Goal: Information Seeking & Learning: Understand process/instructions

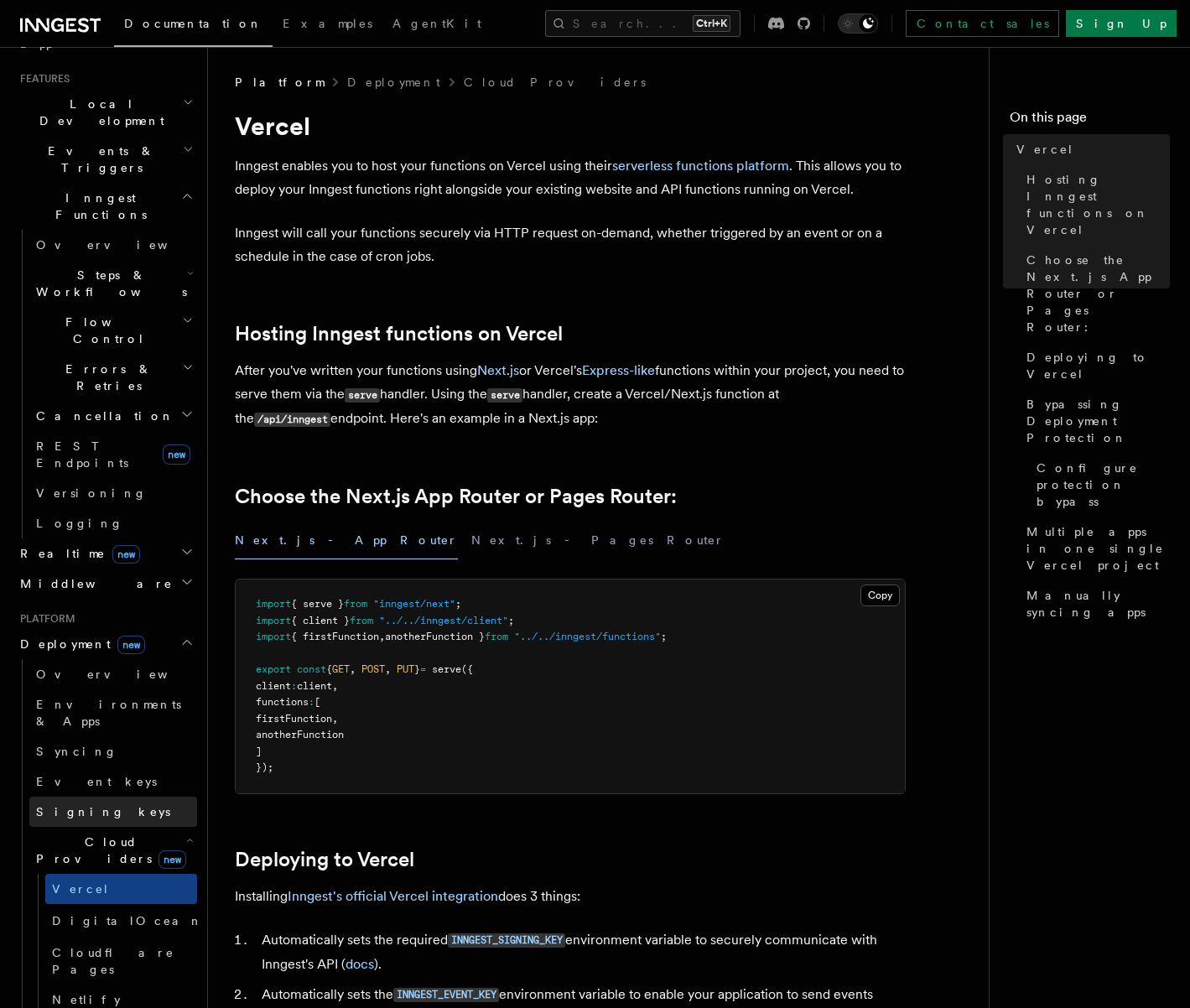
scroll to position [420, 0]
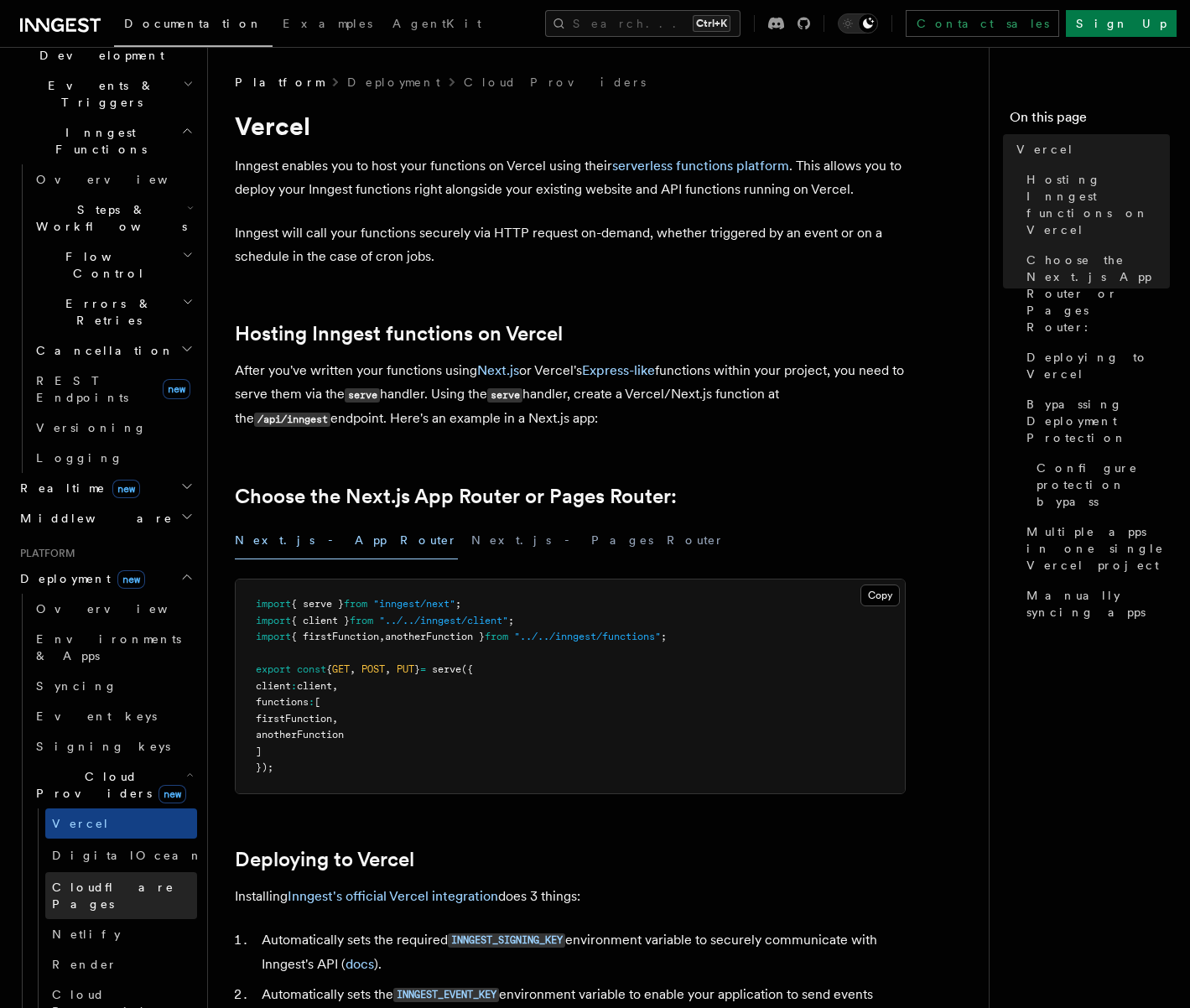
click at [121, 872] on link "Cloudflare Pages" at bounding box center [121, 896] width 152 height 47
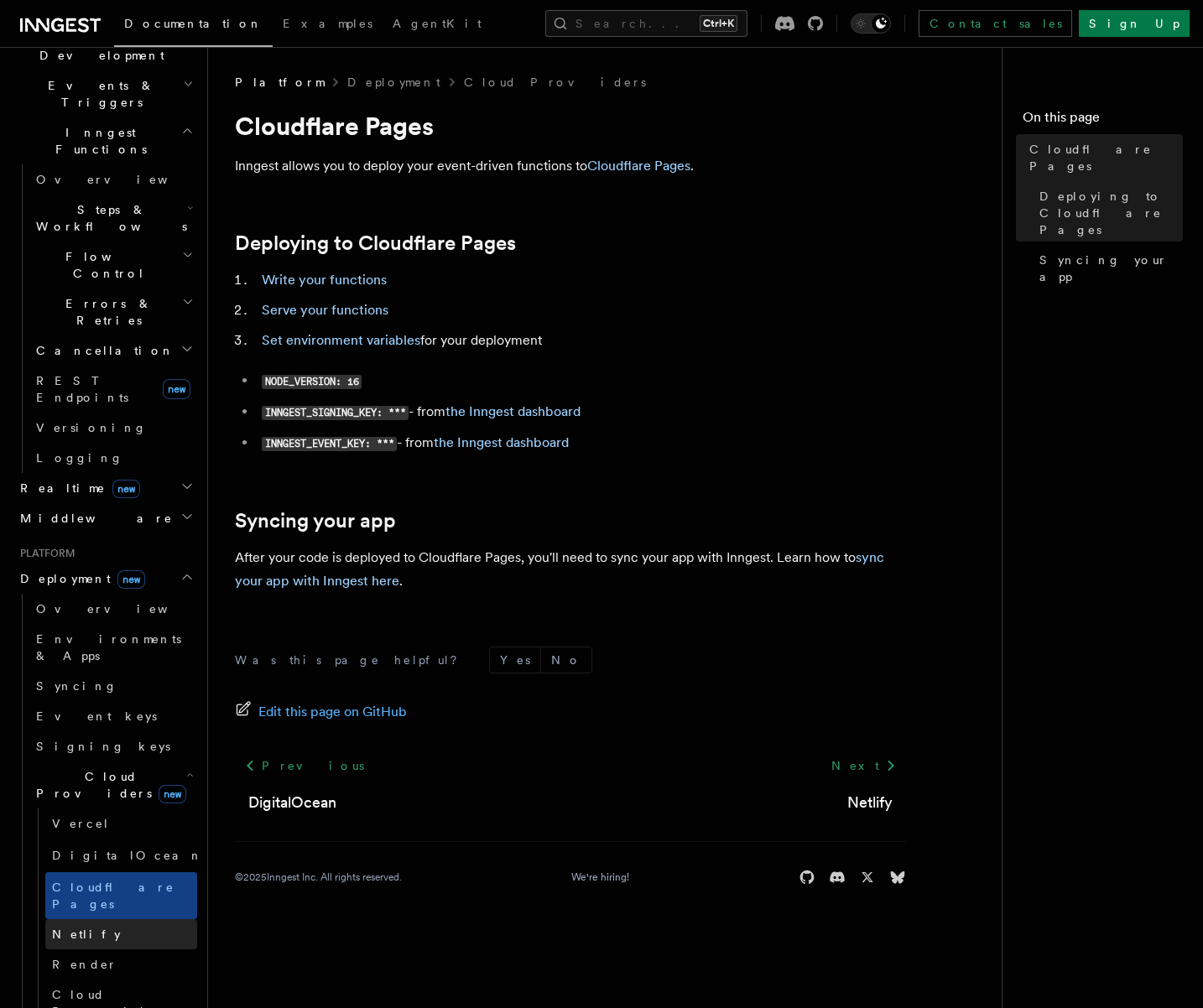
click at [102, 919] on link "Netlify" at bounding box center [121, 933] width 152 height 30
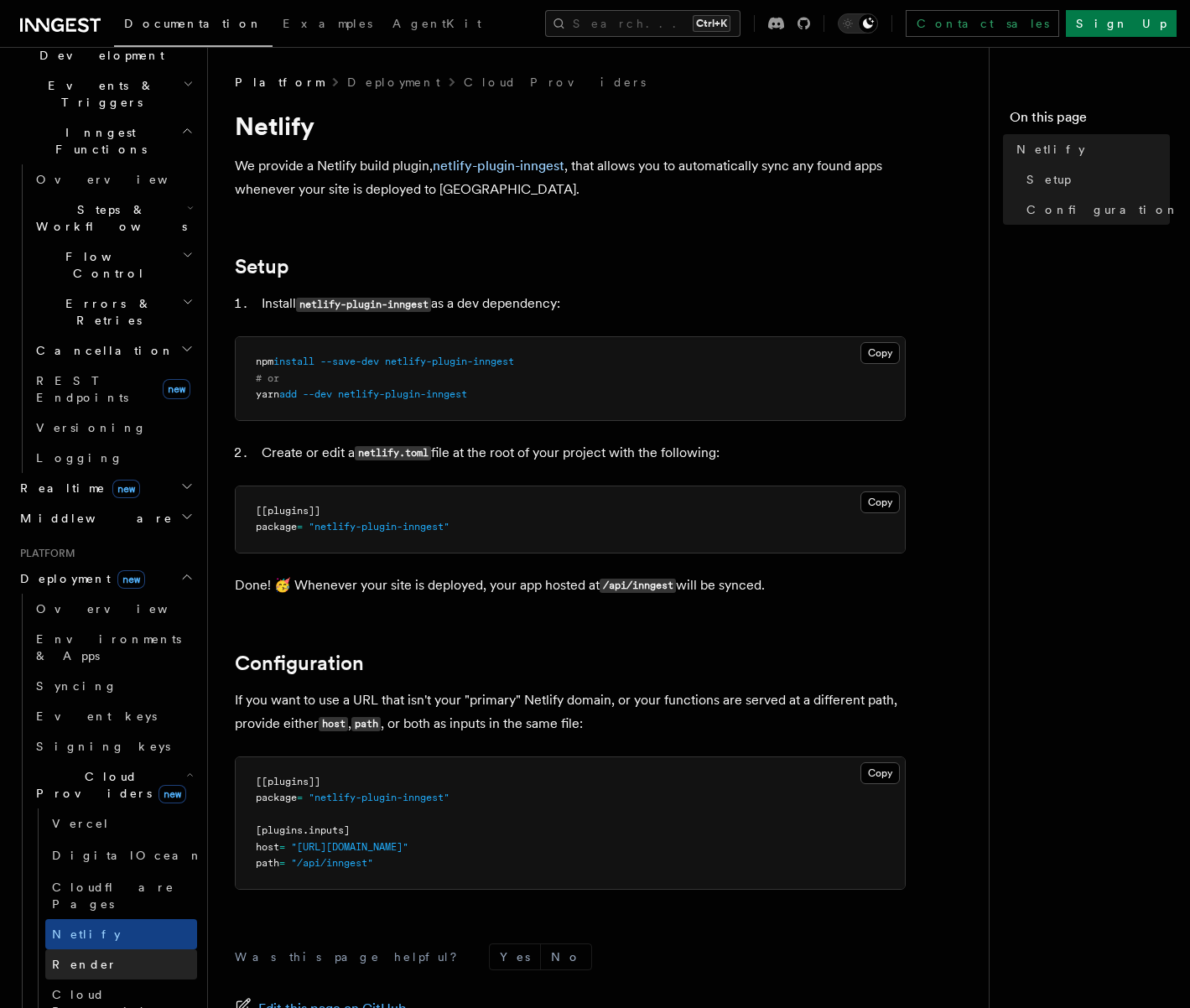
click at [103, 949] on link "Render" at bounding box center [121, 963] width 152 height 30
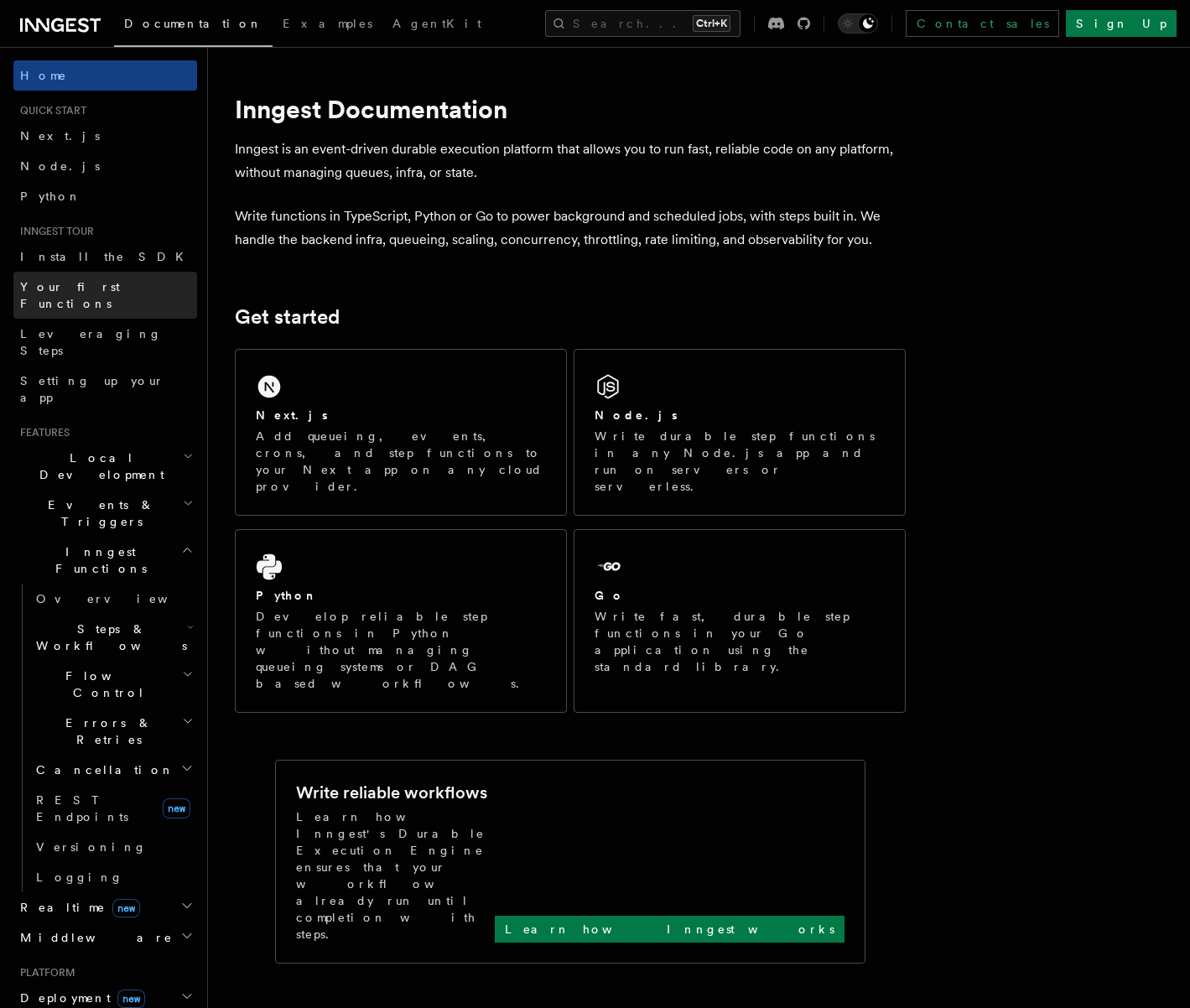
click at [105, 292] on span "Your first Functions" at bounding box center [70, 295] width 100 height 30
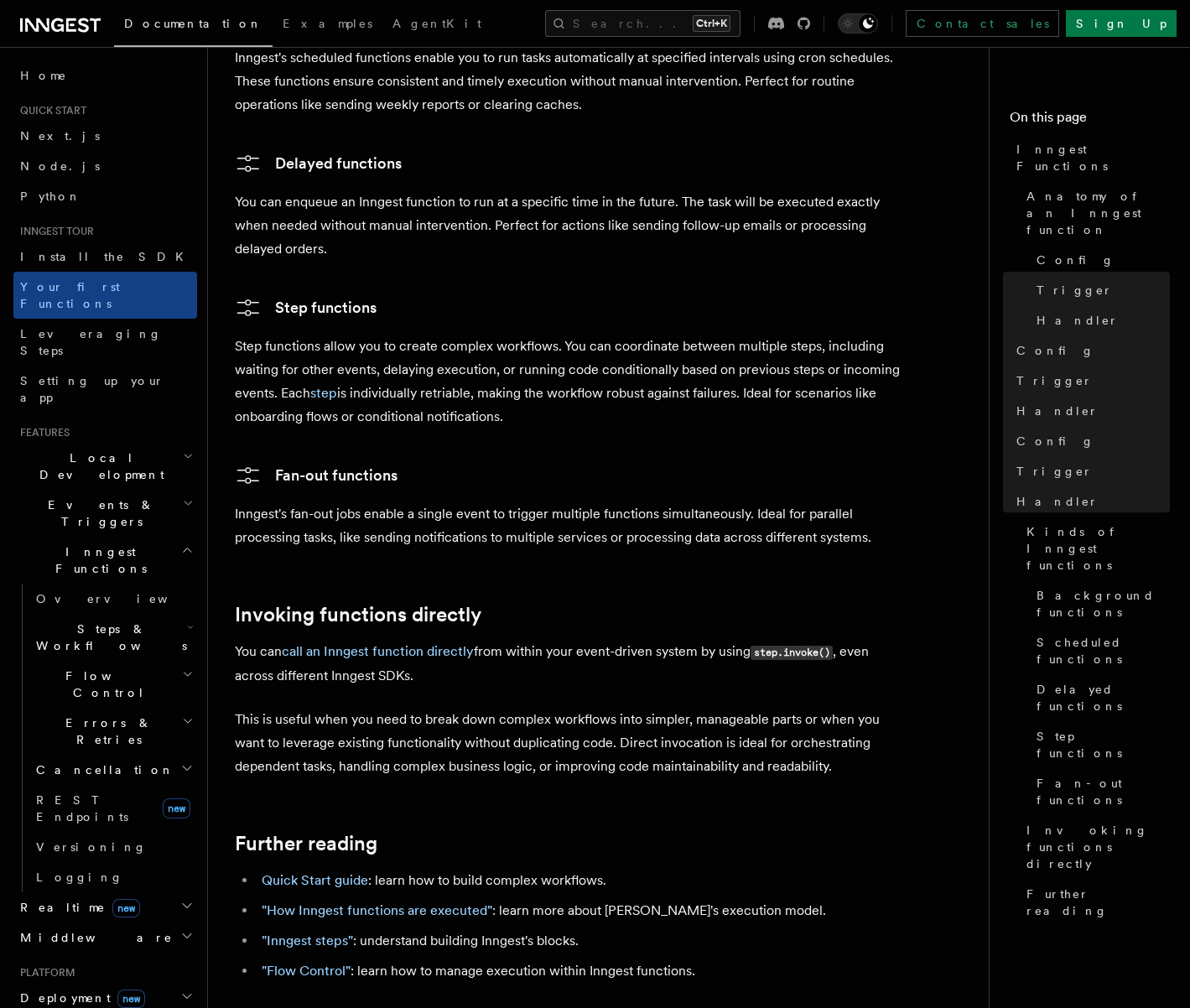
scroll to position [3102, 0]
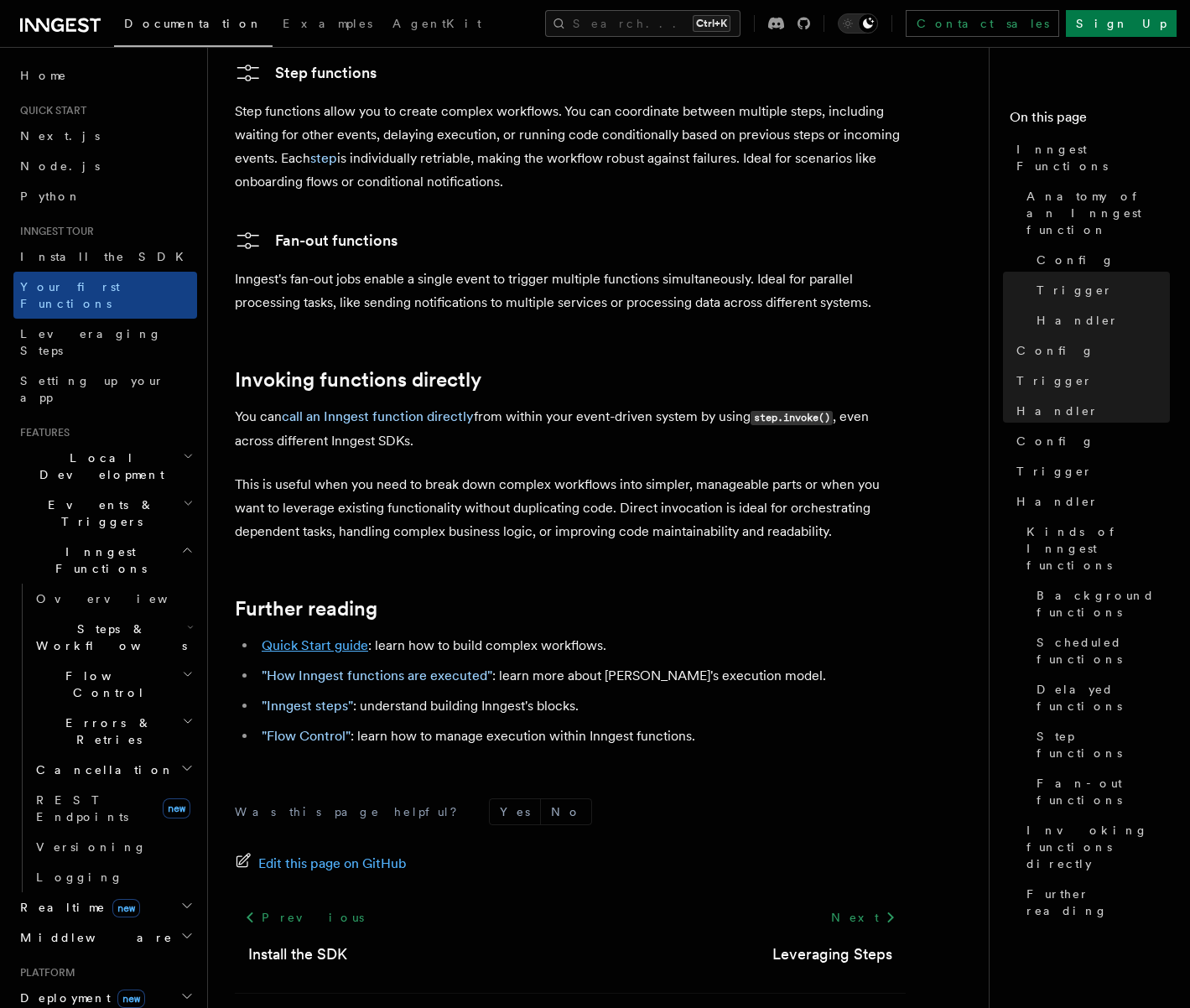
click at [310, 637] on link "Quick Start guide" at bounding box center [315, 645] width 107 height 16
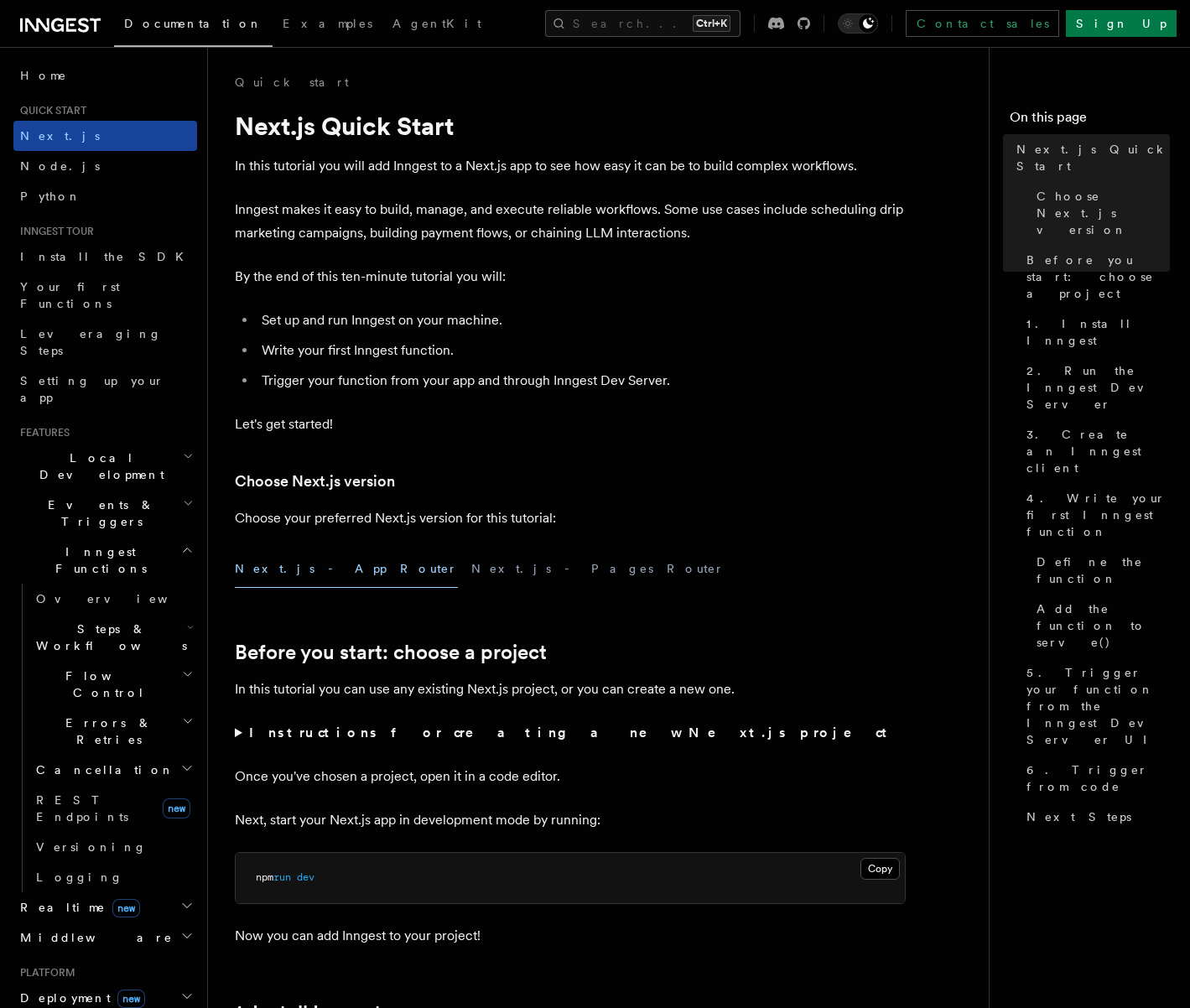
click at [70, 133] on link "Next.js" at bounding box center [105, 136] width 183 height 30
click at [56, 191] on span "Python" at bounding box center [50, 197] width 61 height 14
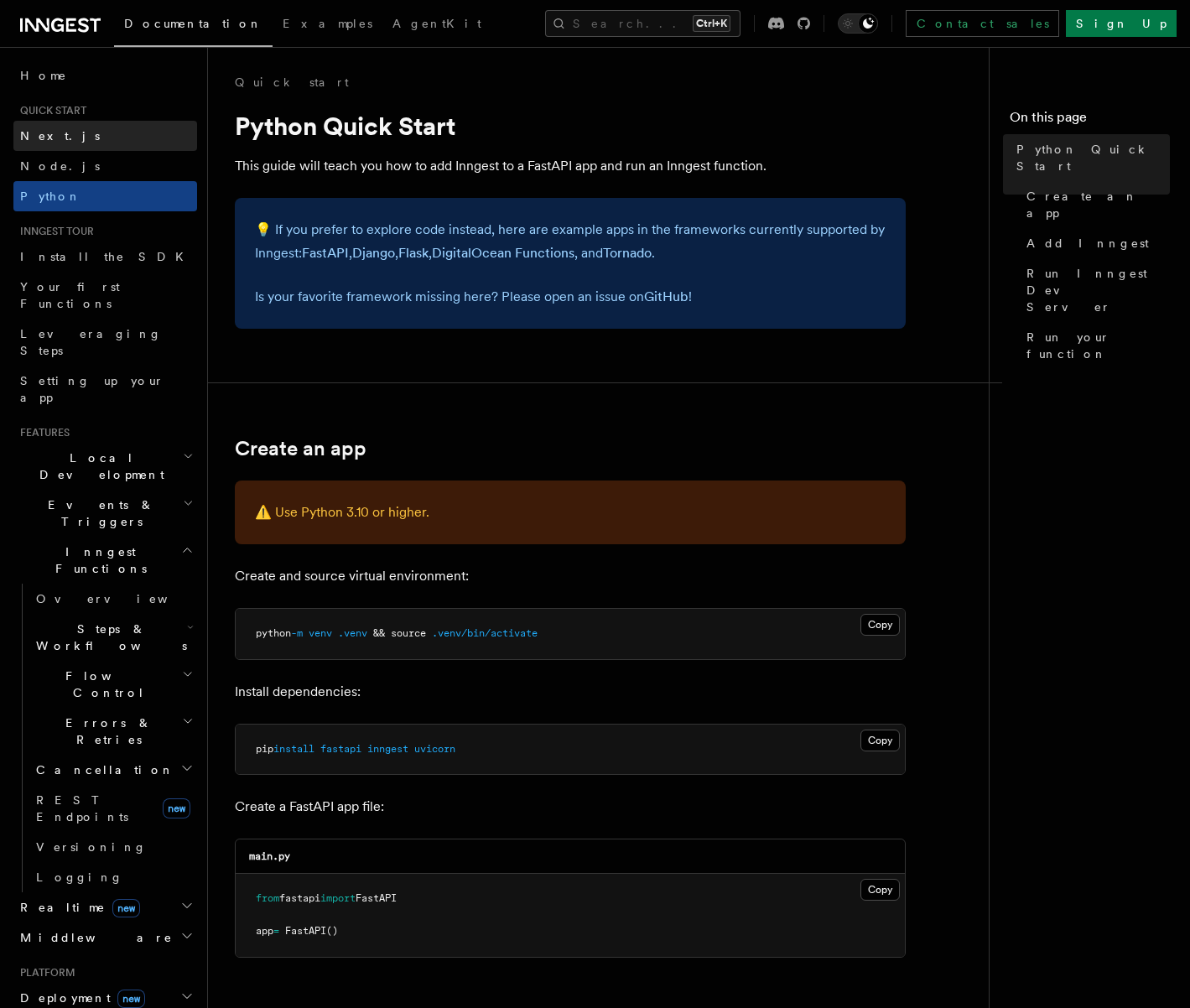
click at [76, 135] on link "Next.js" at bounding box center [105, 136] width 183 height 30
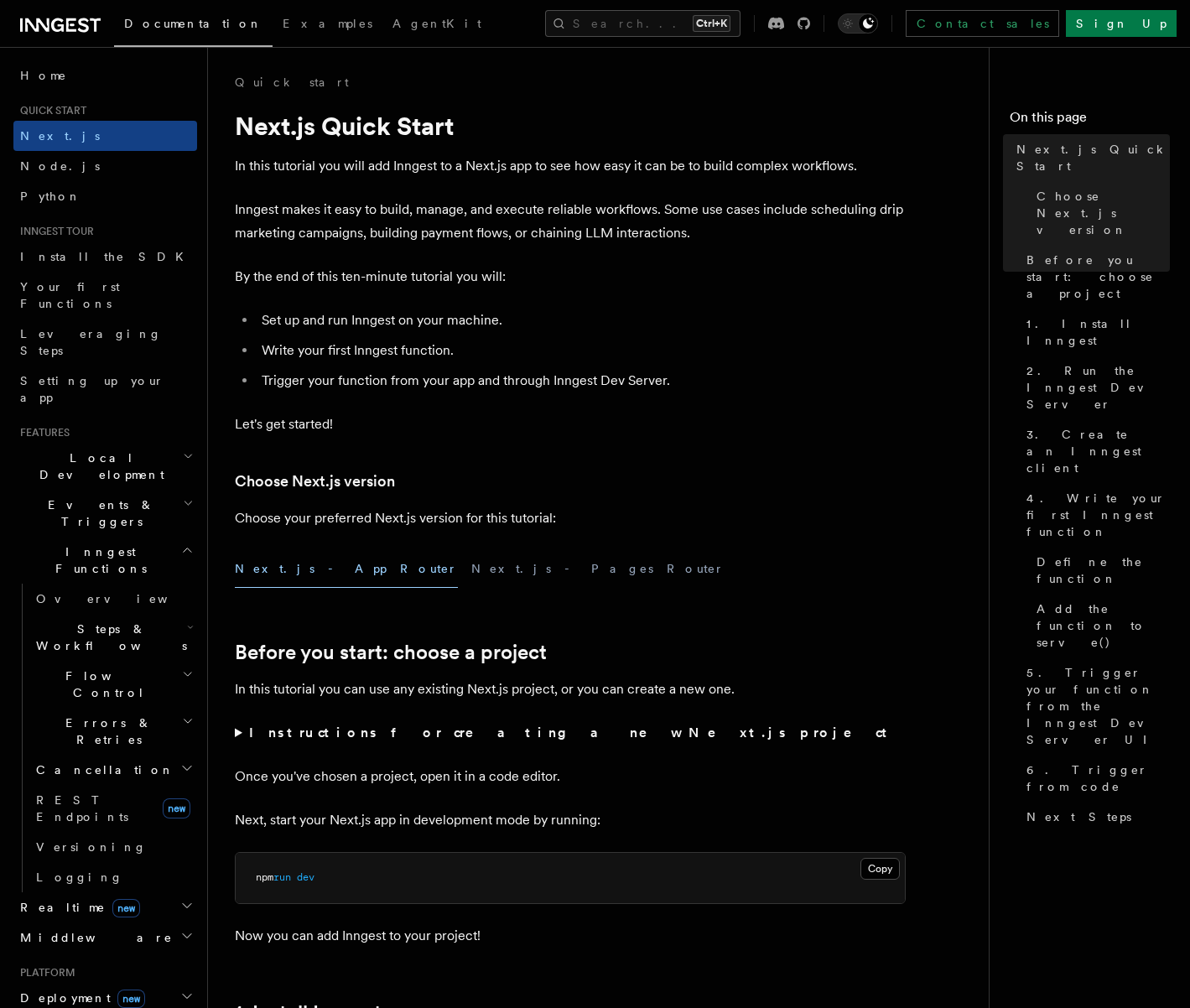
click at [181, 544] on icon "button" at bounding box center [187, 551] width 13 height 14
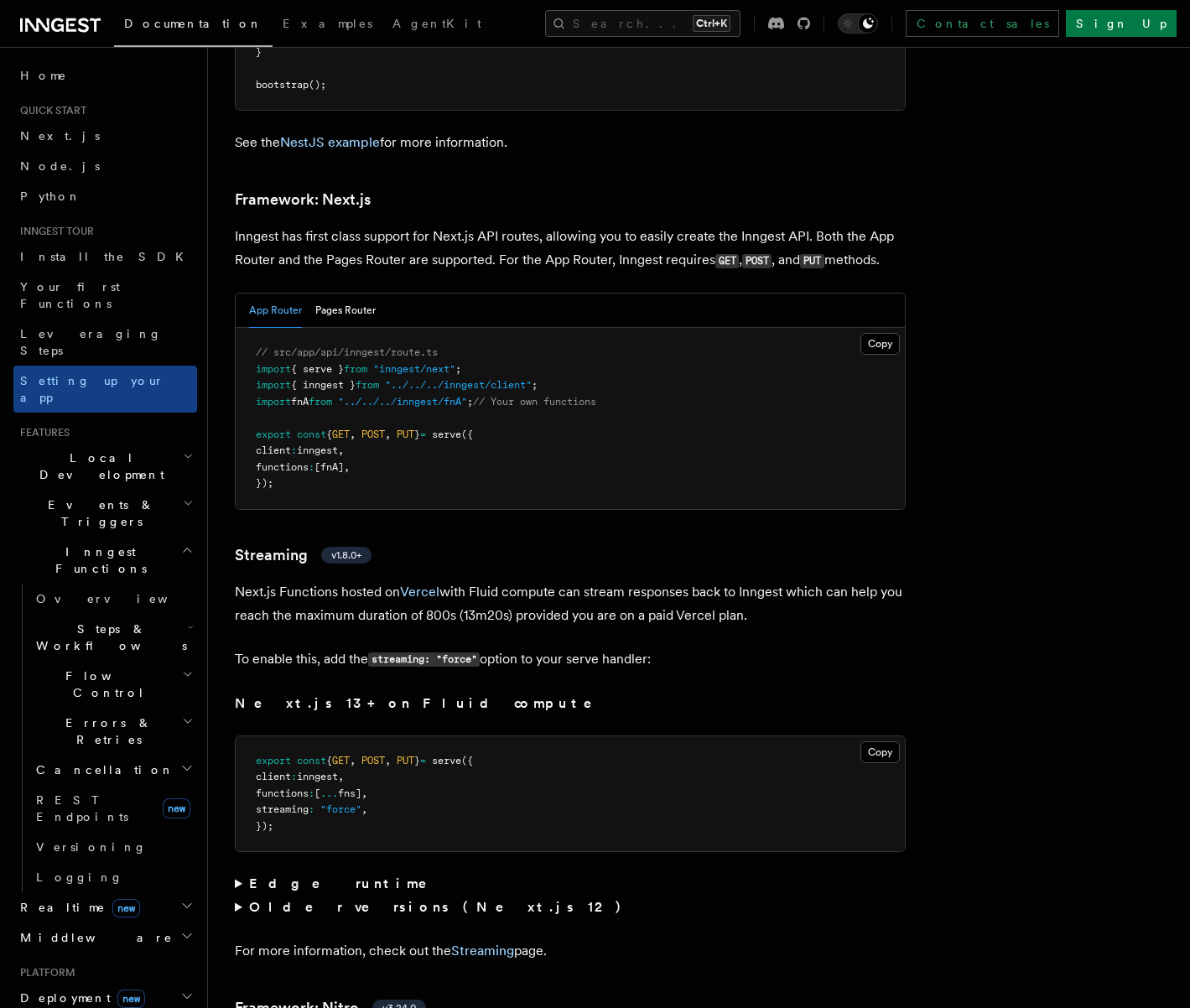
scroll to position [10893, 0]
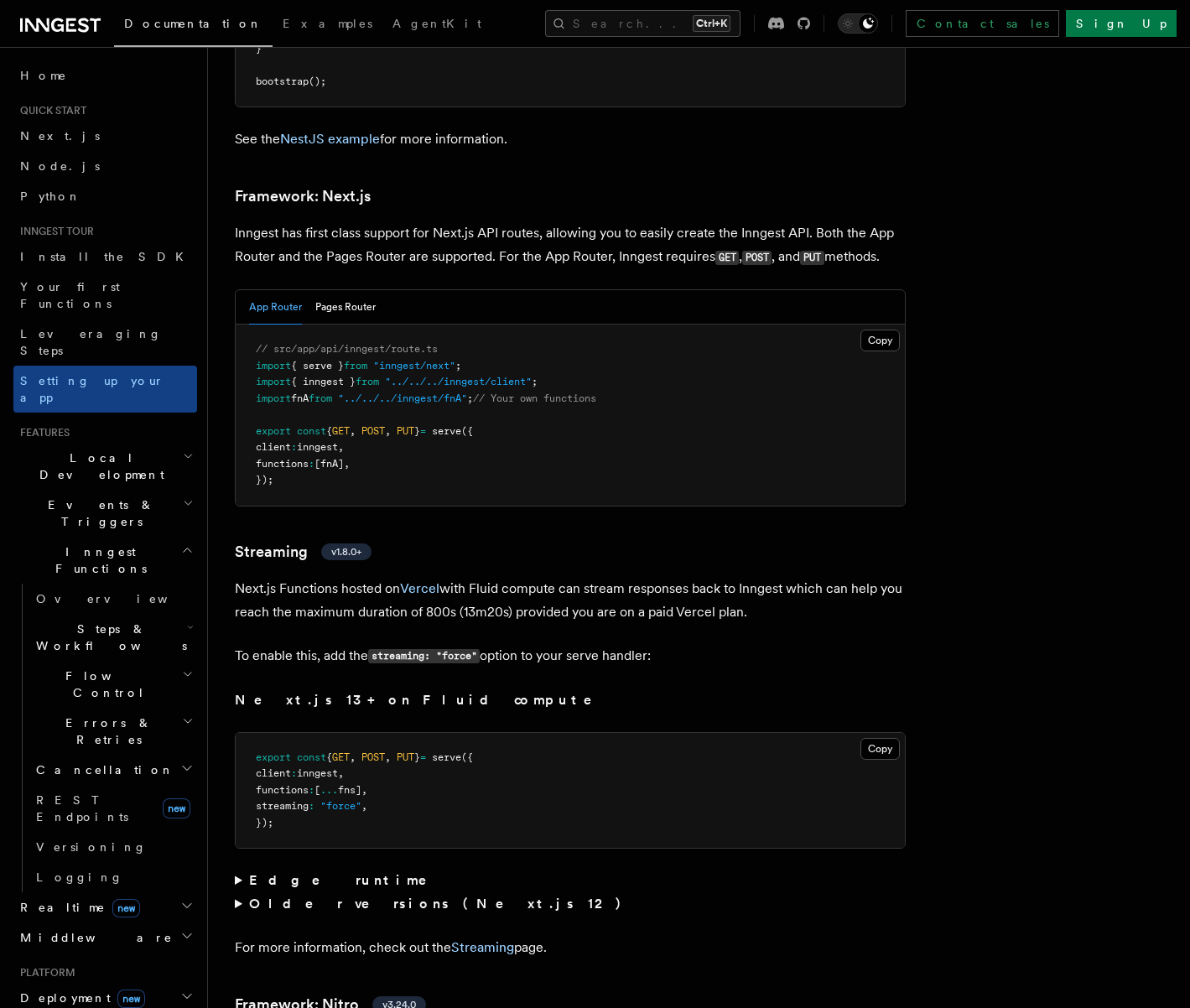
scroll to position [10915, 0]
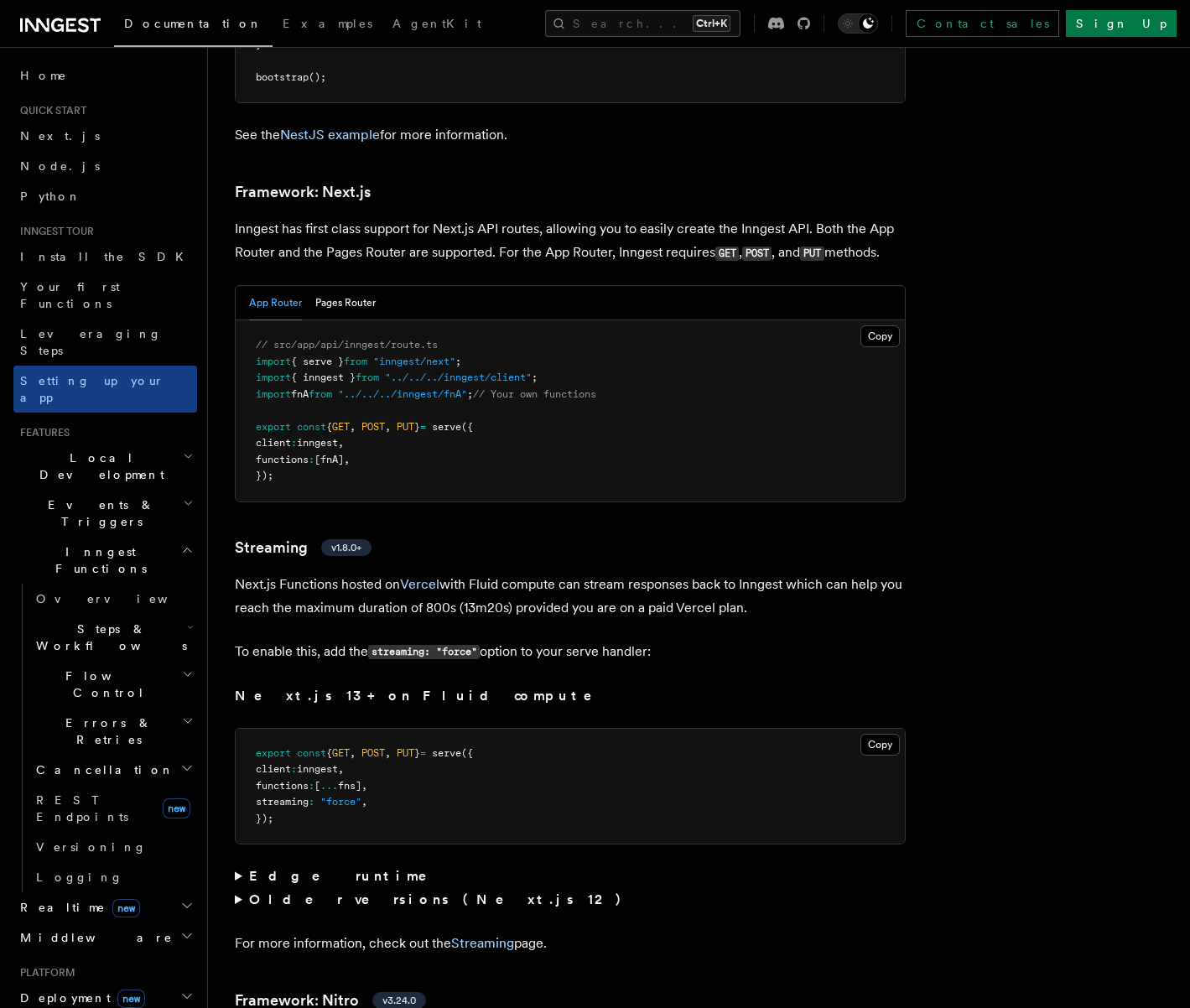
scroll to position [10916, 0]
